Goal: Information Seeking & Learning: Learn about a topic

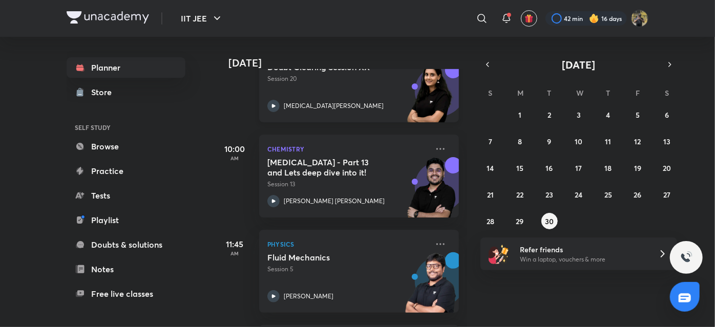
scroll to position [319, 0]
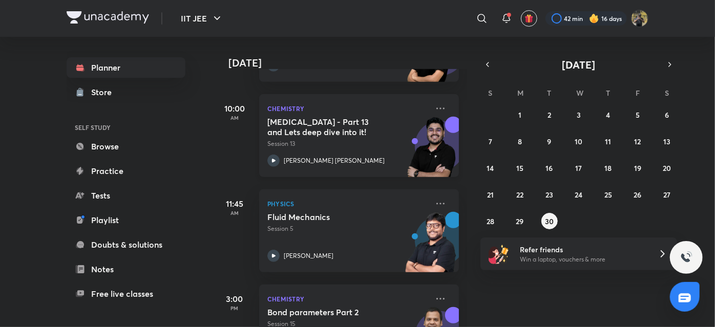
click at [326, 141] on p "Session 13" at bounding box center [347, 143] width 161 height 9
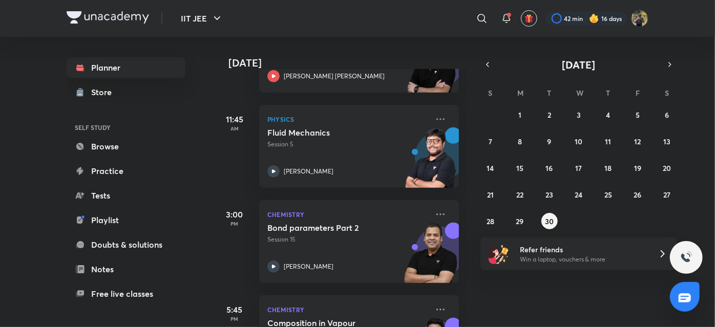
scroll to position [339, 0]
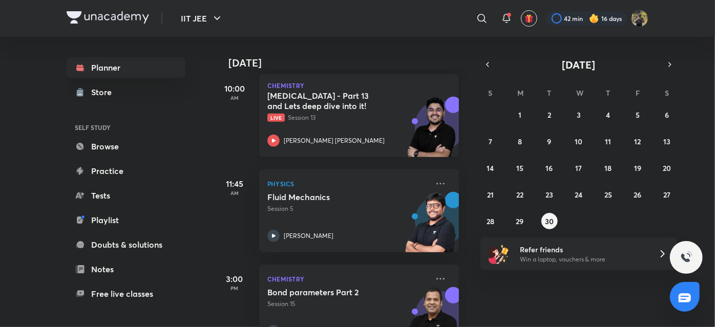
click at [290, 96] on h5 "[MEDICAL_DATA] - Part 13 and Lets deep dive into it!" at bounding box center [330, 101] width 127 height 20
